Goal: Task Accomplishment & Management: Manage account settings

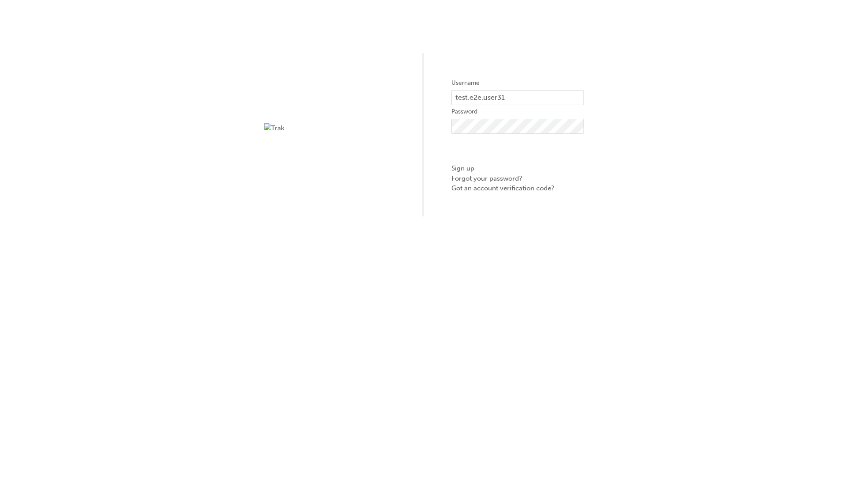
type input "test.e2e.user31"
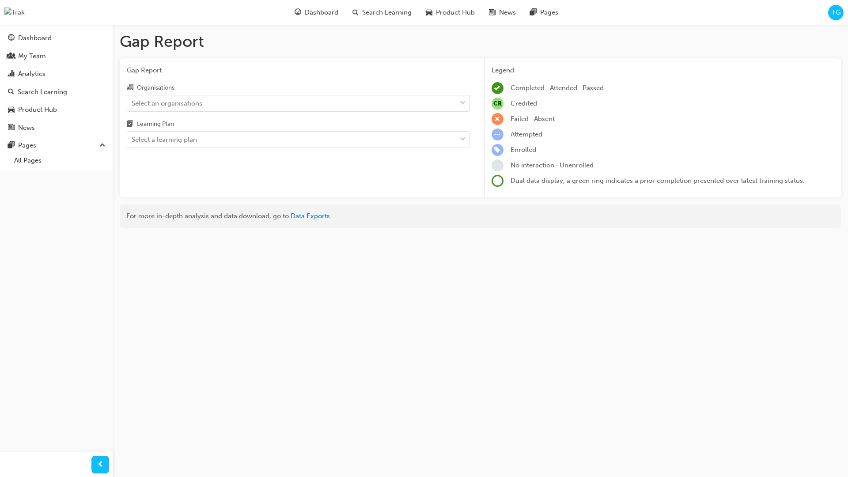
click at [132, 103] on input "Organisations Select an organisations" at bounding box center [132, 103] width 1 height 8
click at [132, 140] on input "Learning Plan Select a learning plan" at bounding box center [132, 140] width 1 height 8
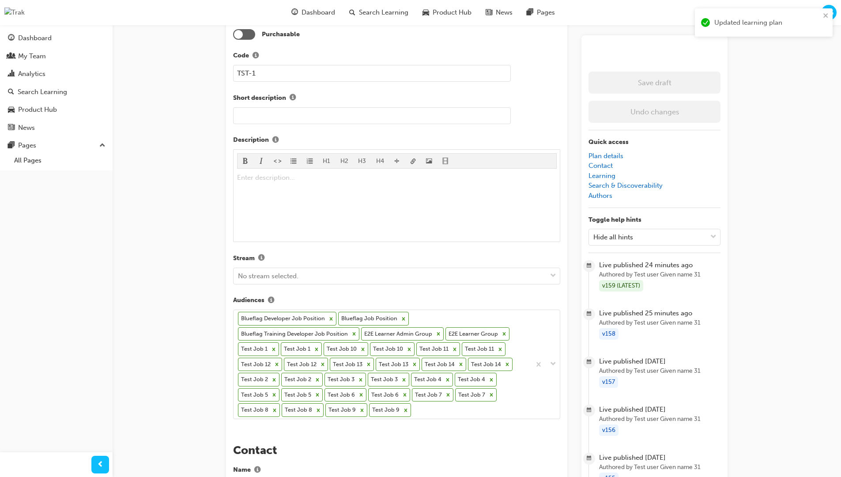
scroll to position [268, 0]
